Goal: Information Seeking & Learning: Learn about a topic

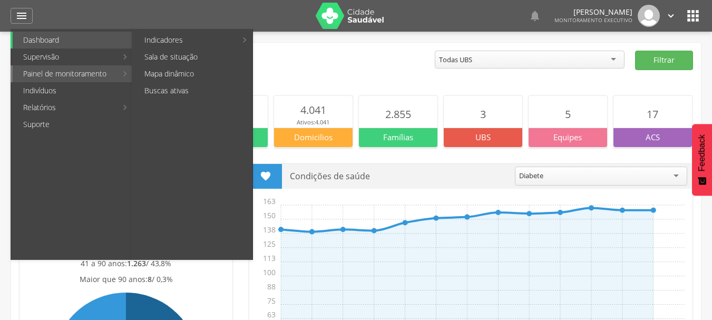
click at [123, 76] on li "Painel de monitoramento Indicadores Bolsa Família Colo de Útero e Mama Controle…" at bounding box center [72, 73] width 122 height 17
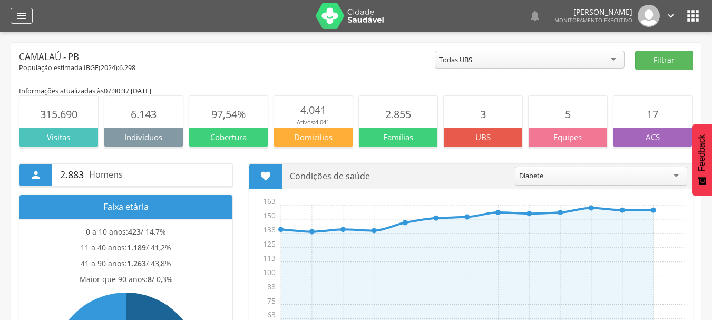
click at [22, 22] on icon "" at bounding box center [21, 15] width 13 height 13
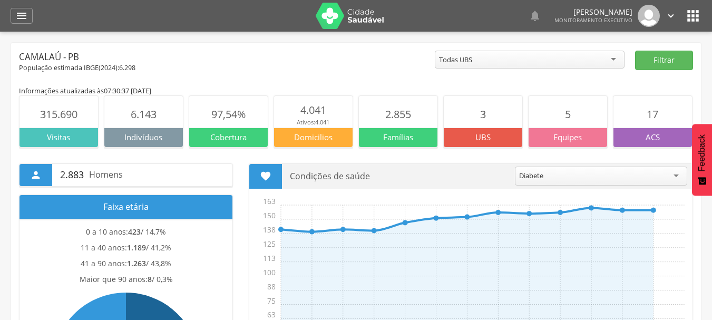
click at [314, 117] on p "4.041" at bounding box center [313, 110] width 26 height 15
click at [368, 123] on section "2.855" at bounding box center [398, 112] width 79 height 32
click at [364, 116] on section "2.855" at bounding box center [398, 112] width 79 height 32
click at [361, 114] on section "2.855" at bounding box center [398, 112] width 79 height 32
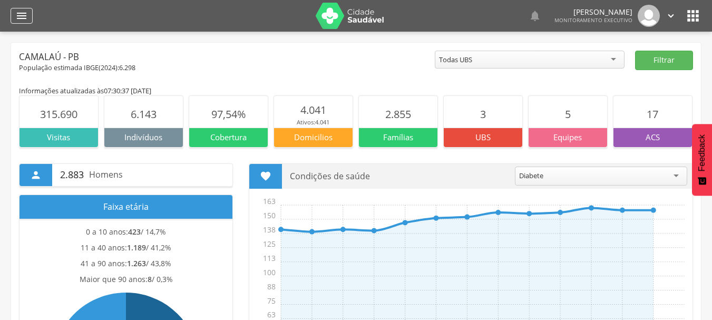
click at [30, 17] on div "" at bounding box center [22, 16] width 22 height 16
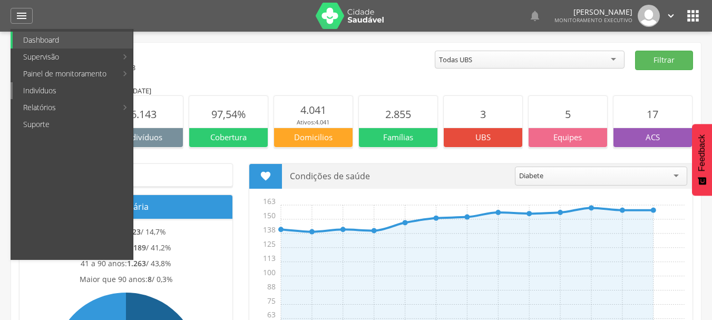
click at [36, 87] on link "Indivíduos" at bounding box center [73, 90] width 120 height 17
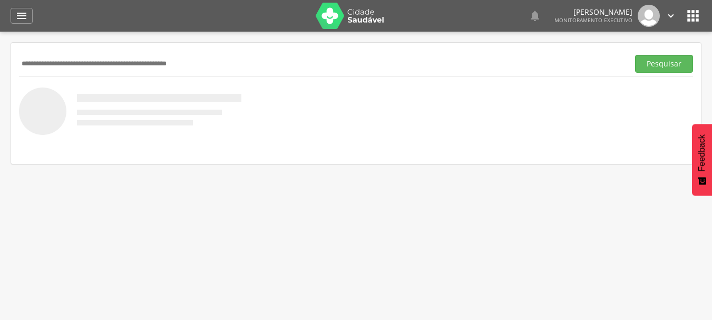
click at [65, 65] on input "text" at bounding box center [321, 64] width 605 height 18
type input "**********"
click at [658, 64] on button "Pesquisar" at bounding box center [664, 64] width 58 height 18
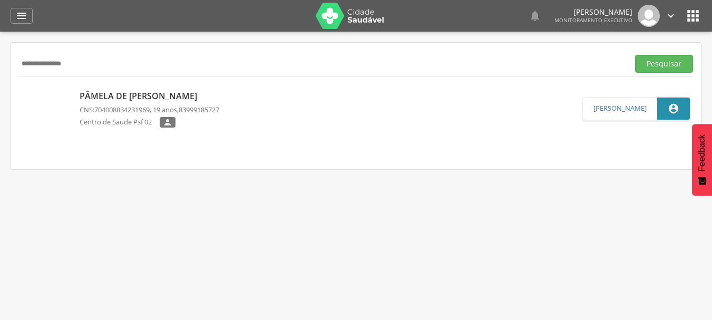
click at [276, 102] on link "Pâmela de [PERSON_NAME] CNS: 704008834231969 , 19 anos, 83999185727 [GEOGRAPHIC…" at bounding box center [302, 108] width 561 height 47
type input "**********"
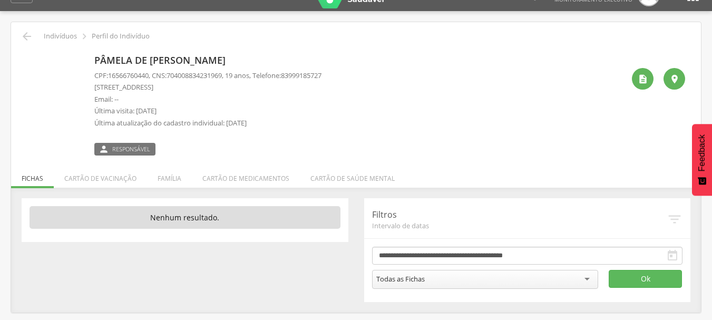
scroll to position [32, 0]
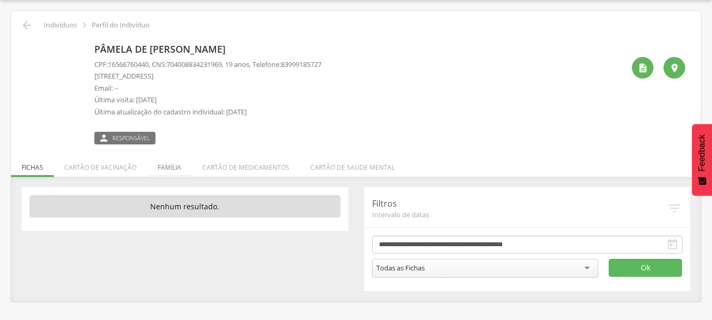
click at [169, 164] on li "Família" at bounding box center [169, 164] width 45 height 25
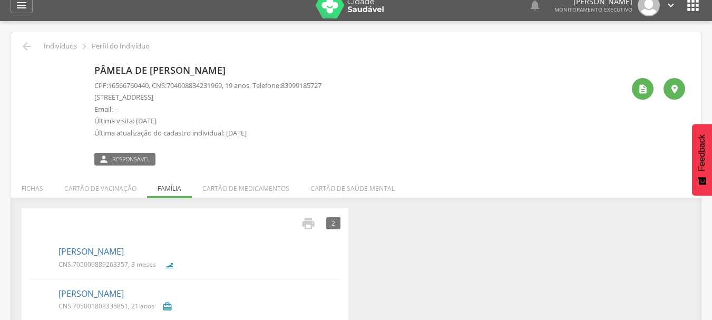
scroll to position [0, 0]
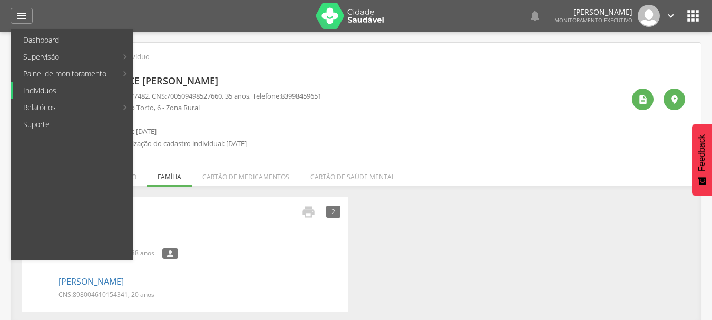
click at [40, 90] on link "Indivíduos" at bounding box center [73, 90] width 120 height 17
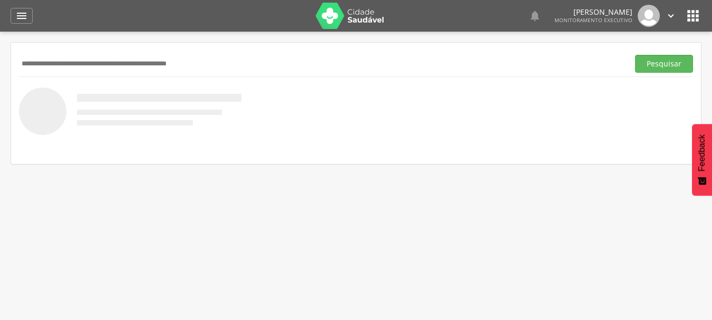
click at [90, 63] on input "text" at bounding box center [321, 64] width 605 height 18
type input "**********"
click at [688, 78] on div "**********" at bounding box center [356, 103] width 690 height 121
click at [660, 63] on button "Pesquisar" at bounding box center [664, 64] width 58 height 18
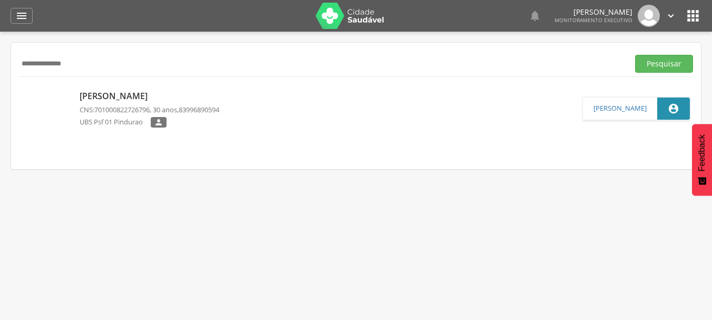
drag, startPoint x: 471, startPoint y: 106, endPoint x: 446, endPoint y: 99, distance: 25.8
click at [470, 106] on link "José Viana Goncalves CNS: 701000822726796 , 30 anos, 83996890594 UBS Psf 01 Pin…" at bounding box center [302, 108] width 561 height 47
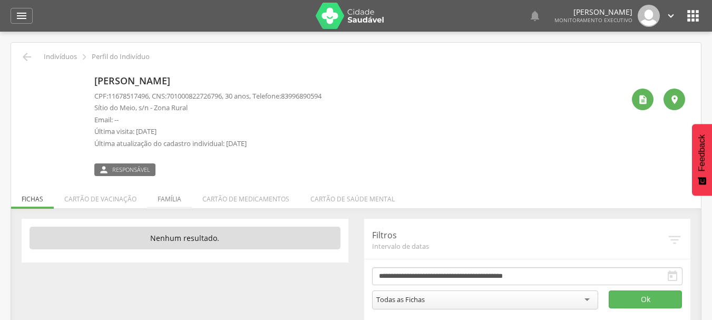
click at [168, 199] on li "Família" at bounding box center [169, 196] width 45 height 25
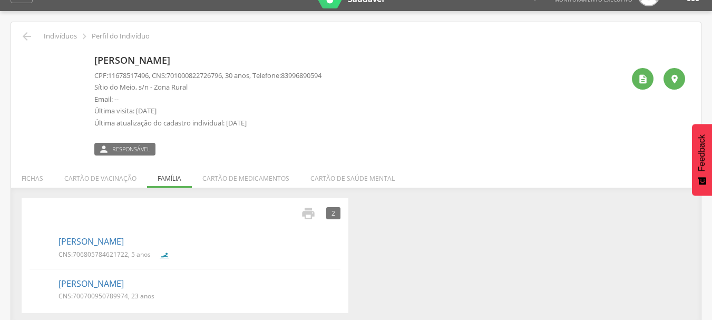
scroll to position [32, 0]
